Goal: Task Accomplishment & Management: Use online tool/utility

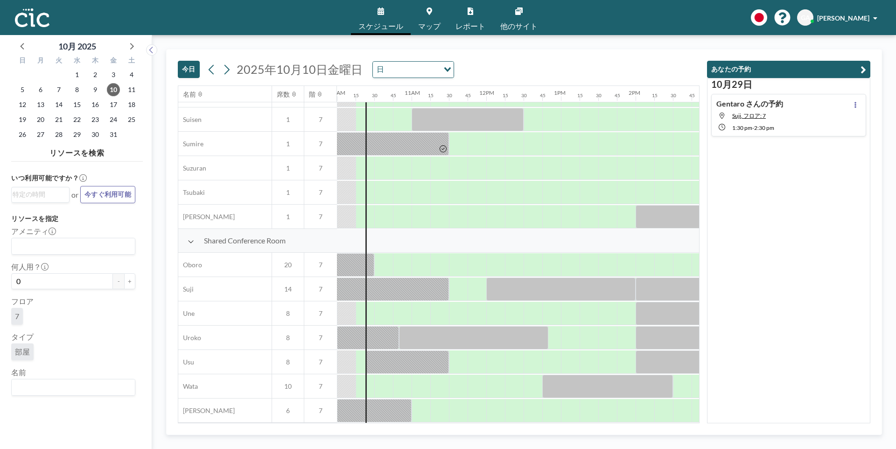
scroll to position [556, 747]
click at [380, 310] on div at bounding box center [383, 313] width 19 height 23
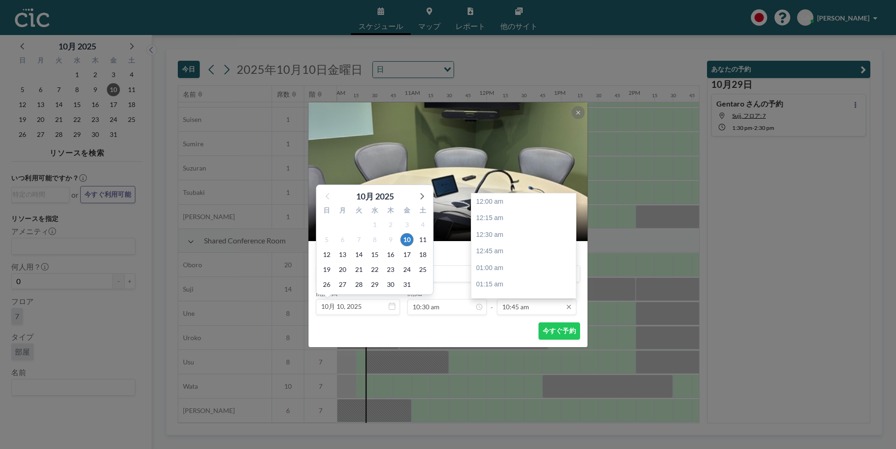
scroll to position [715, 0]
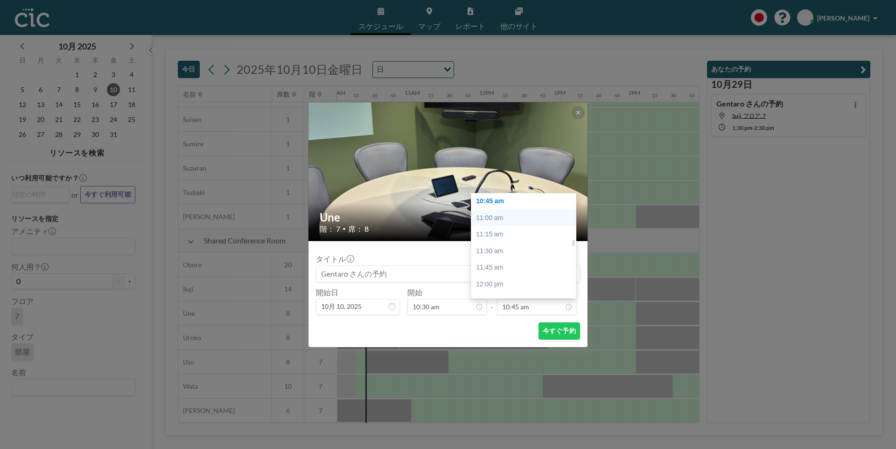
click at [512, 215] on div "11:00 am" at bounding box center [524, 218] width 107 height 17
type input "11:00 am"
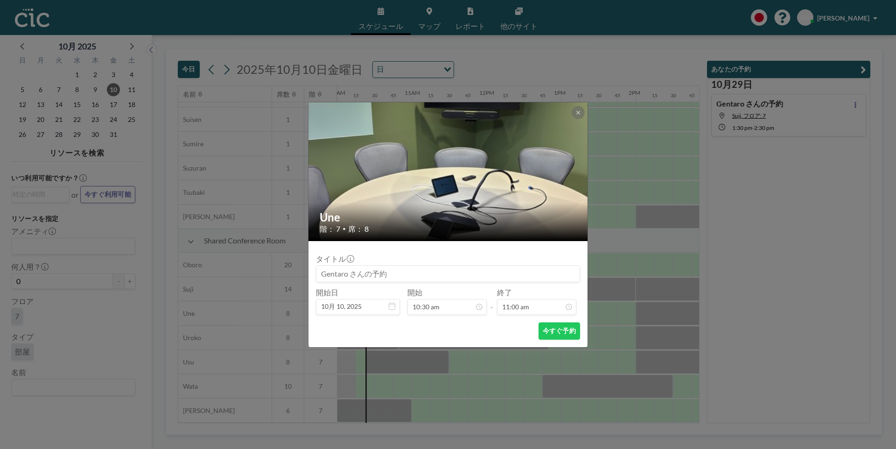
scroll to position [731, 0]
click at [551, 326] on button "今すぐ予約" at bounding box center [560, 330] width 42 height 17
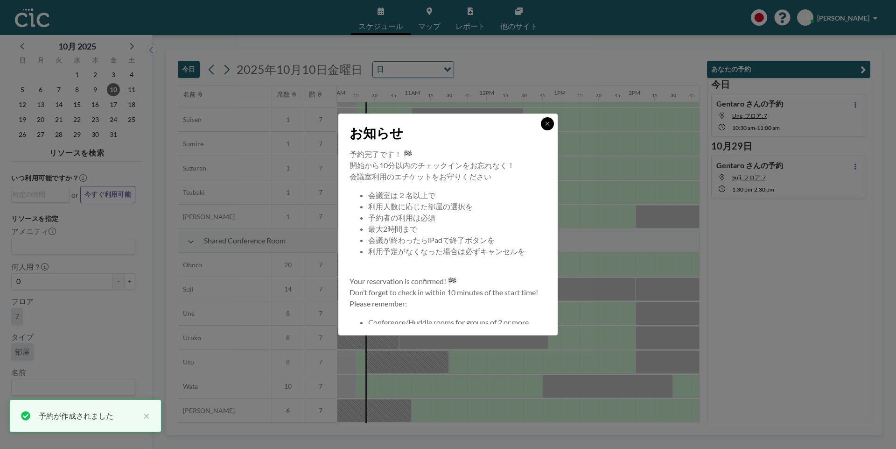
click at [544, 126] on button at bounding box center [547, 123] width 13 height 13
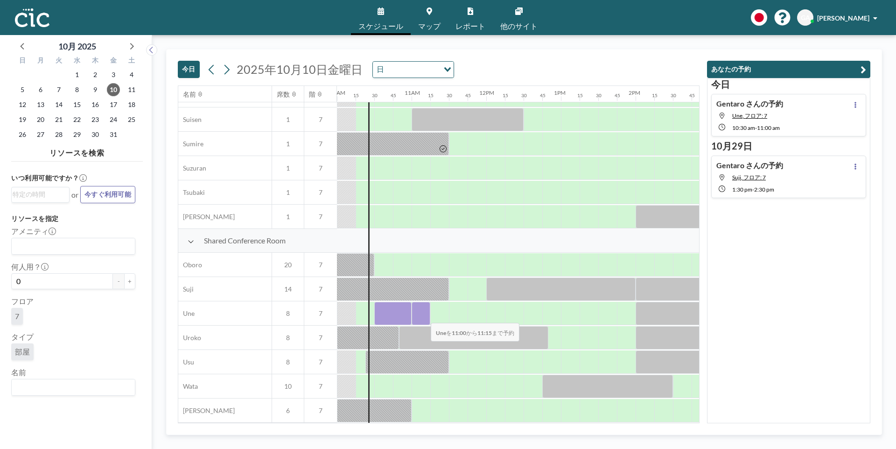
click at [423, 316] on div at bounding box center [421, 313] width 19 height 23
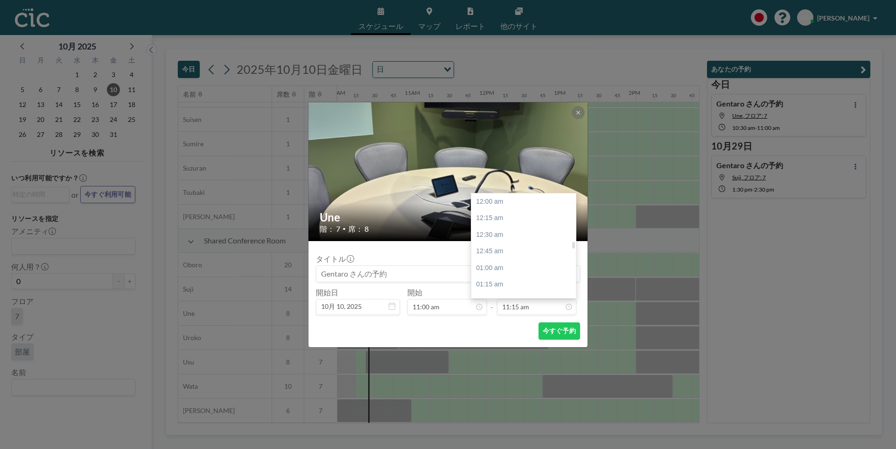
scroll to position [748, 0]
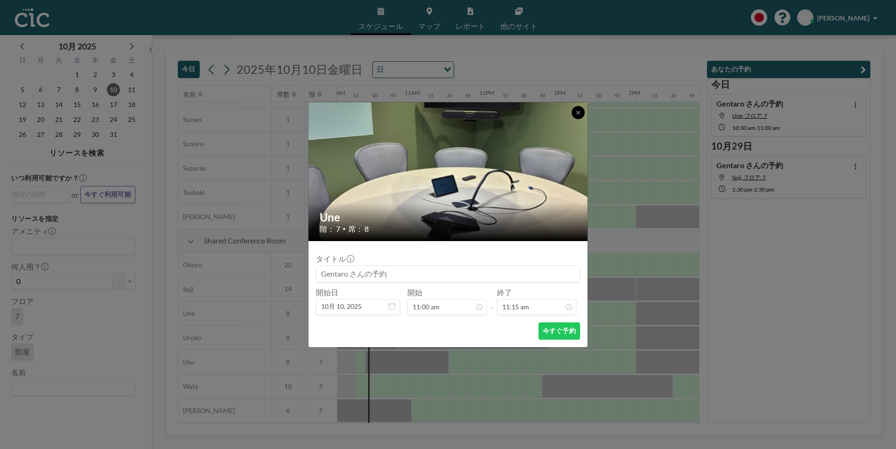
click at [578, 111] on icon at bounding box center [579, 113] width 6 height 6
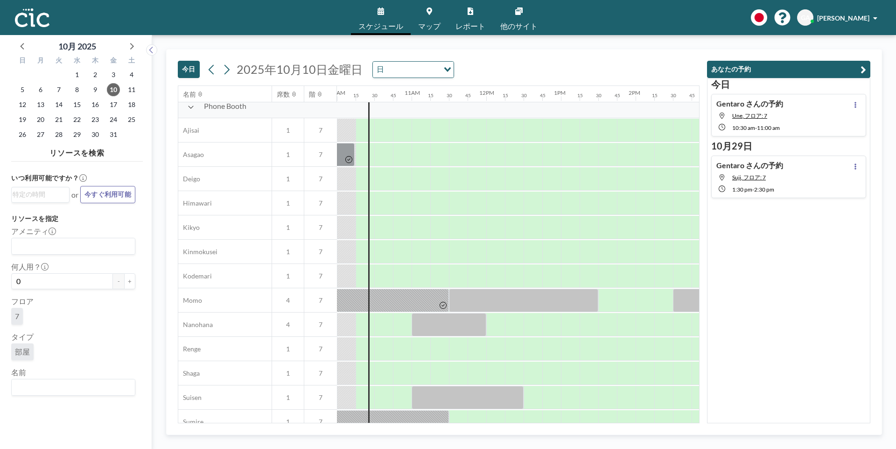
scroll to position [0, 747]
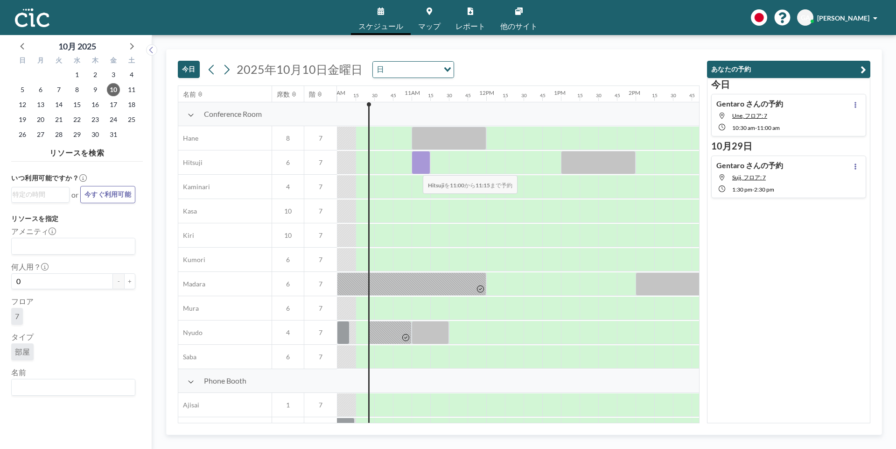
click at [415, 169] on div at bounding box center [421, 162] width 19 height 23
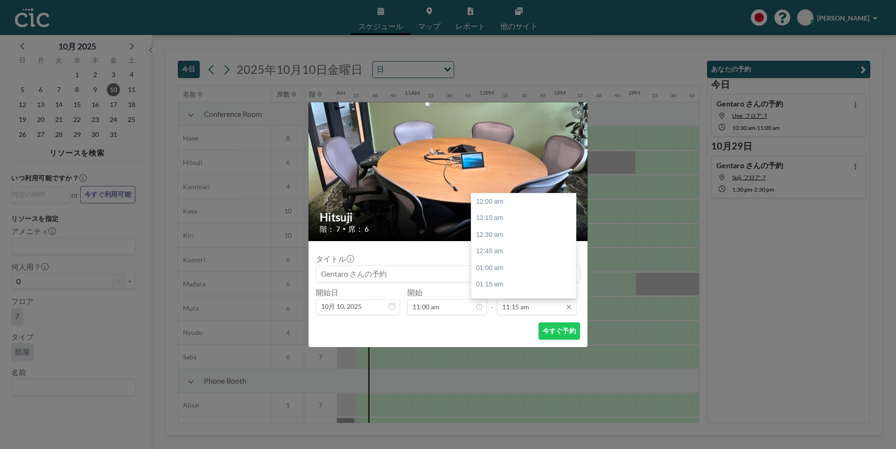
scroll to position [748, 0]
click at [513, 251] on div "12:00 pm" at bounding box center [524, 251] width 107 height 17
type input "12:00 pm"
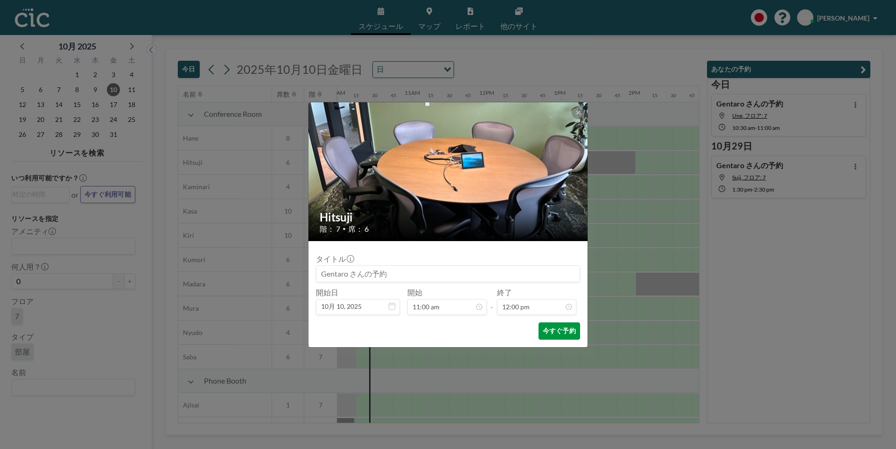
scroll to position [798, 0]
click at [556, 331] on button "今すぐ予約" at bounding box center [560, 330] width 42 height 17
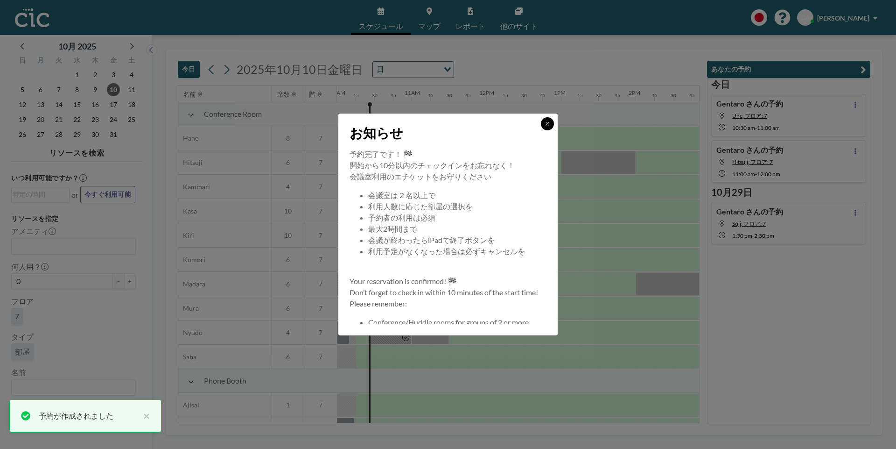
click at [547, 120] on button at bounding box center [547, 123] width 13 height 13
